Goal: Find specific page/section: Find specific page/section

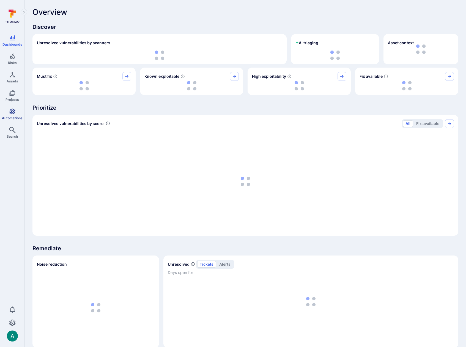
click at [14, 112] on icon "Automations" at bounding box center [12, 111] width 7 height 7
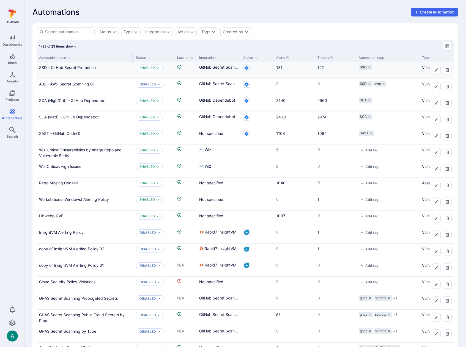
drag, startPoint x: 91, startPoint y: 58, endPoint x: 130, endPoint y: 62, distance: 39.2
click at [133, 59] on div at bounding box center [133, 57] width 1 height 9
click at [84, 150] on link "Wiz Critical Vulnerabilities by Image Repo and Vulnerable Entity" at bounding box center [80, 153] width 83 height 10
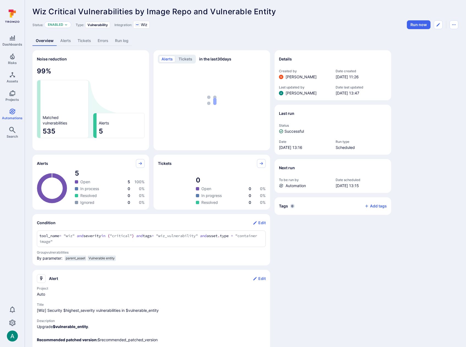
scroll to position [1, 0]
click at [68, 42] on link "Alerts" at bounding box center [65, 40] width 17 height 10
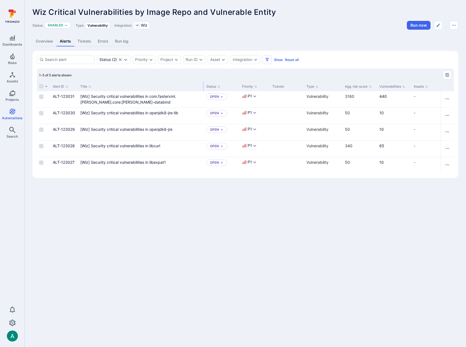
drag, startPoint x: 145, startPoint y: 86, endPoint x: 202, endPoint y: 83, distance: 57.3
click at [203, 83] on div at bounding box center [203, 86] width 1 height 9
click at [41, 41] on link "Overview" at bounding box center [44, 41] width 24 height 10
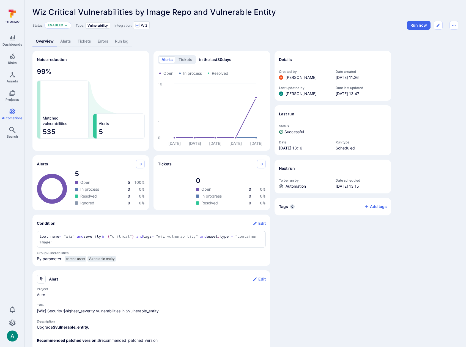
click at [175, 11] on span "Wiz Critical Vulnerabilities by Image Repo and Vulnerable Entity" at bounding box center [153, 11] width 243 height 9
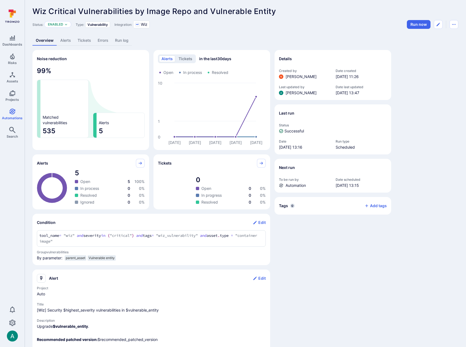
scroll to position [1, 0]
